Goal: Information Seeking & Learning: Learn about a topic

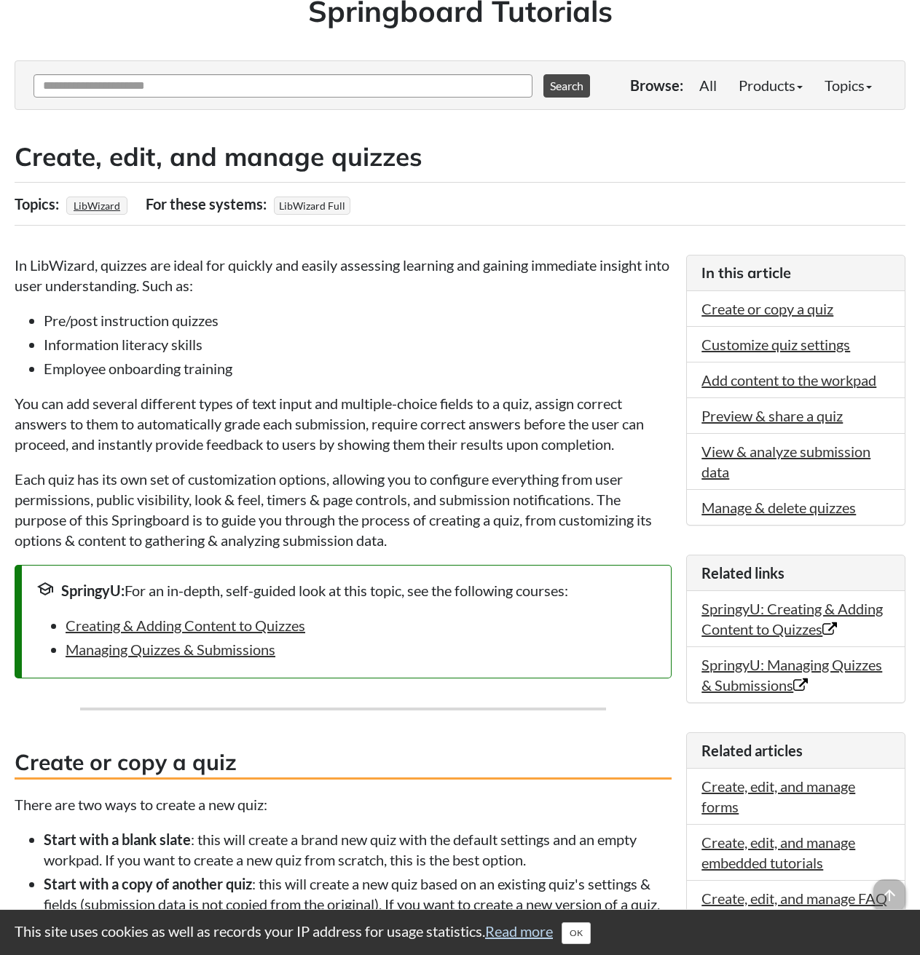
scroll to position [146, 0]
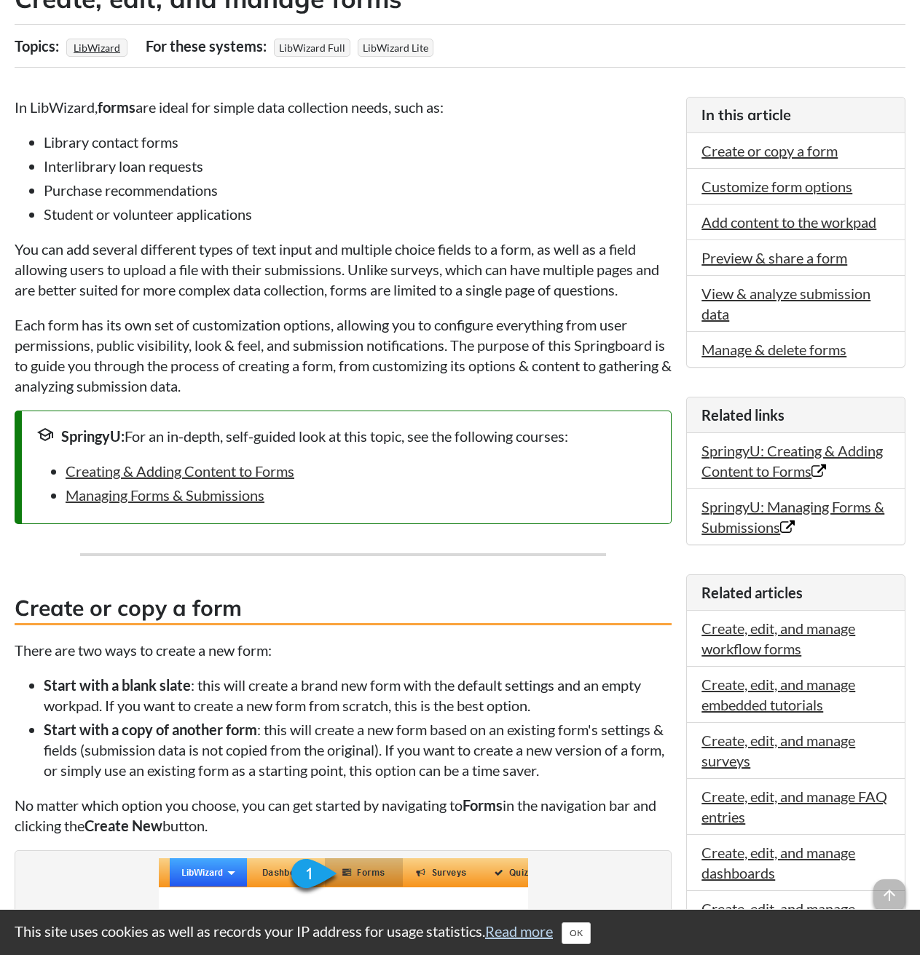
scroll to position [218, 0]
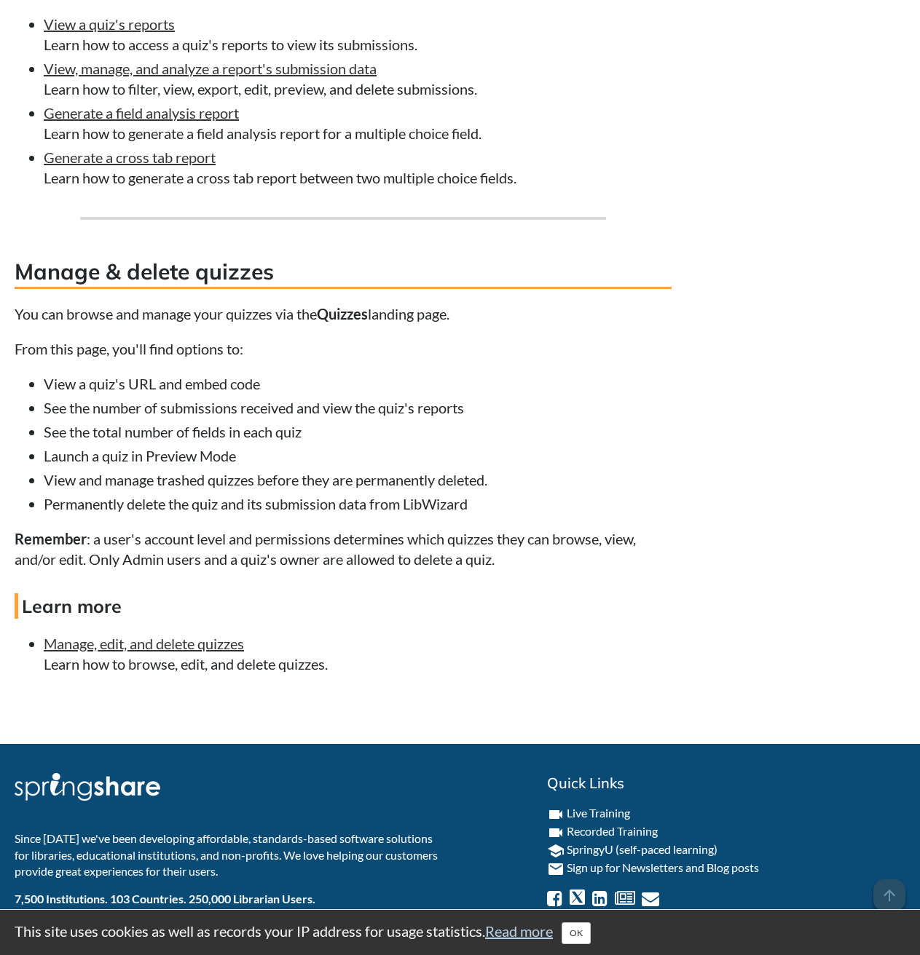
scroll to position [7286, 0]
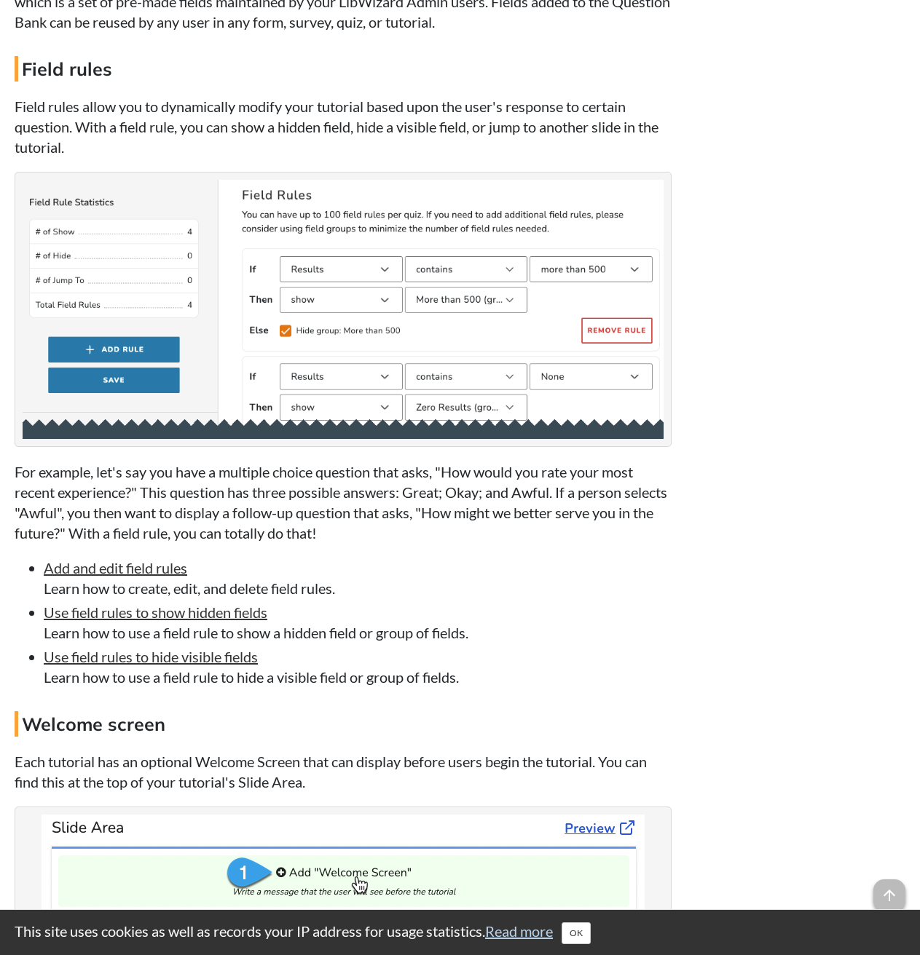
scroll to position [5097, 0]
